Goal: Task Accomplishment & Management: Use online tool/utility

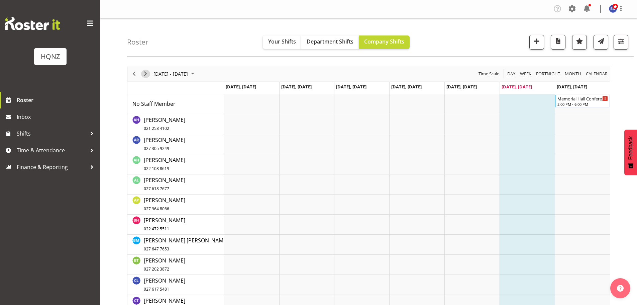
click at [145, 75] on span "Next" at bounding box center [145, 74] width 8 height 8
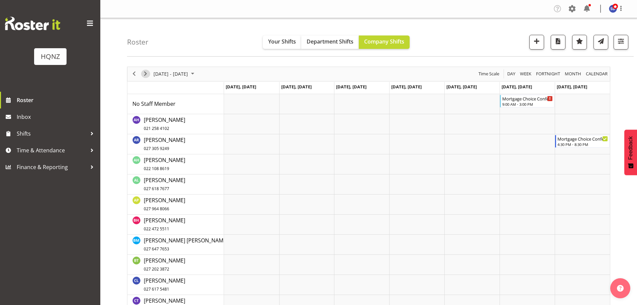
click at [145, 75] on span "Next" at bounding box center [145, 74] width 8 height 8
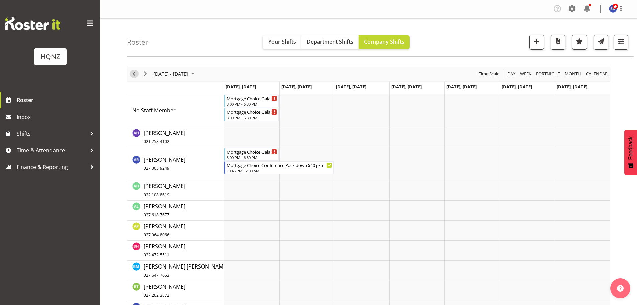
click at [138, 74] on span "Previous" at bounding box center [134, 74] width 8 height 8
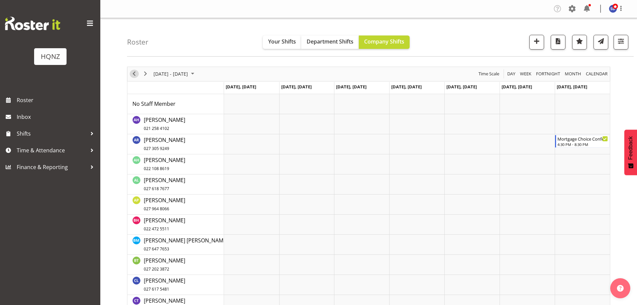
click at [137, 75] on span "Previous" at bounding box center [134, 74] width 8 height 8
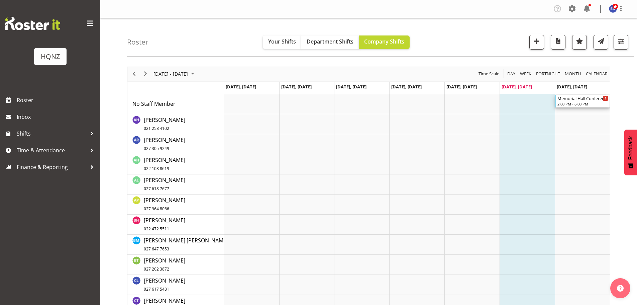
click at [590, 103] on div "2:00 PM - 6:00 PM" at bounding box center [582, 103] width 51 height 5
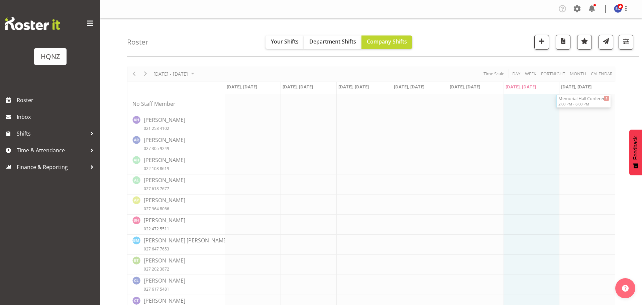
select select "10645"
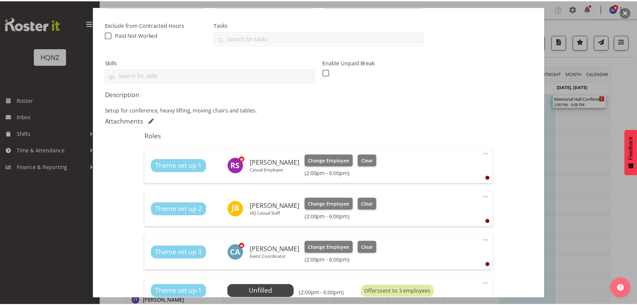
scroll to position [167, 0]
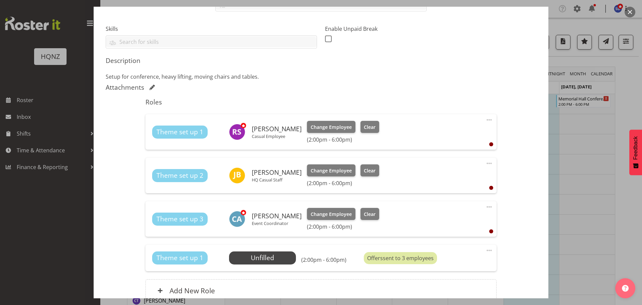
click at [587, 125] on div at bounding box center [321, 152] width 642 height 305
